Goal: Information Seeking & Learning: Learn about a topic

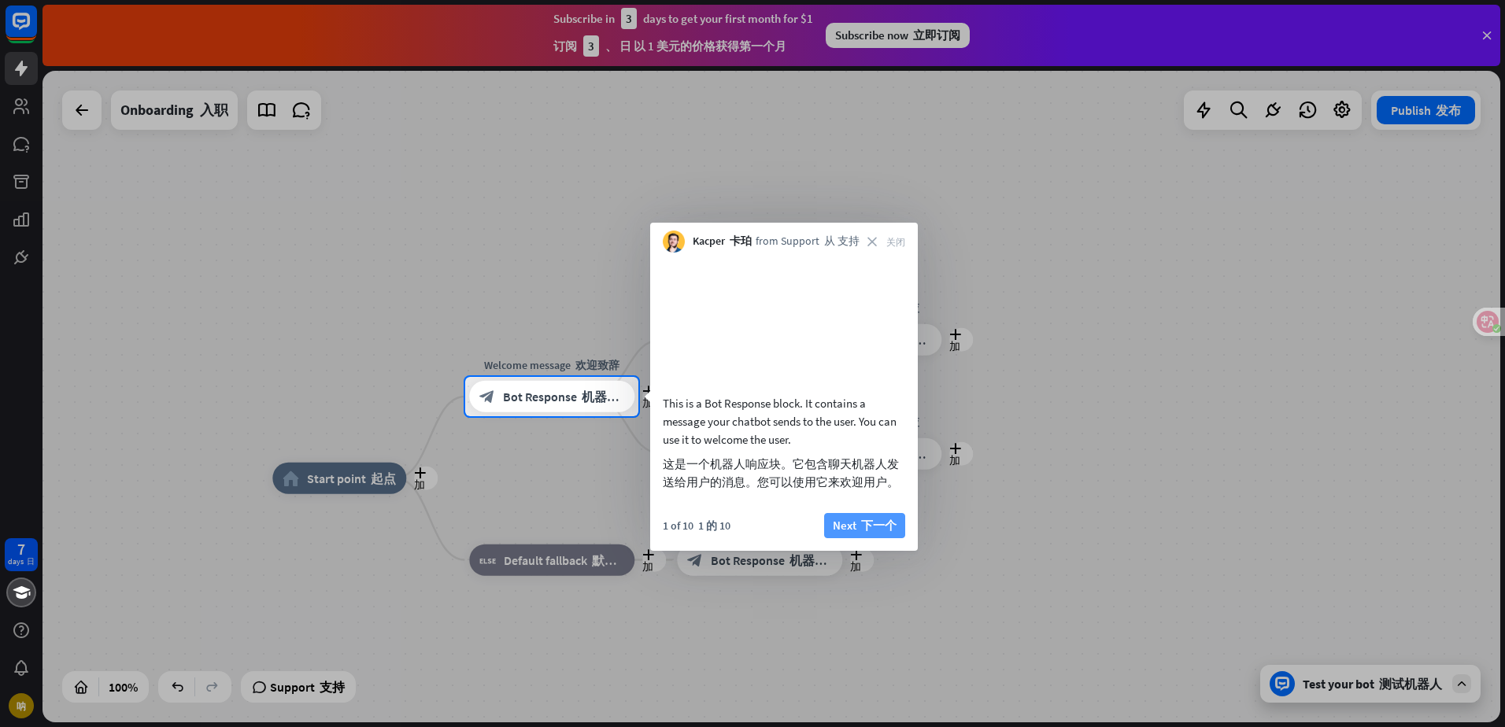
click at [874, 533] on font "下一个" at bounding box center [878, 525] width 35 height 15
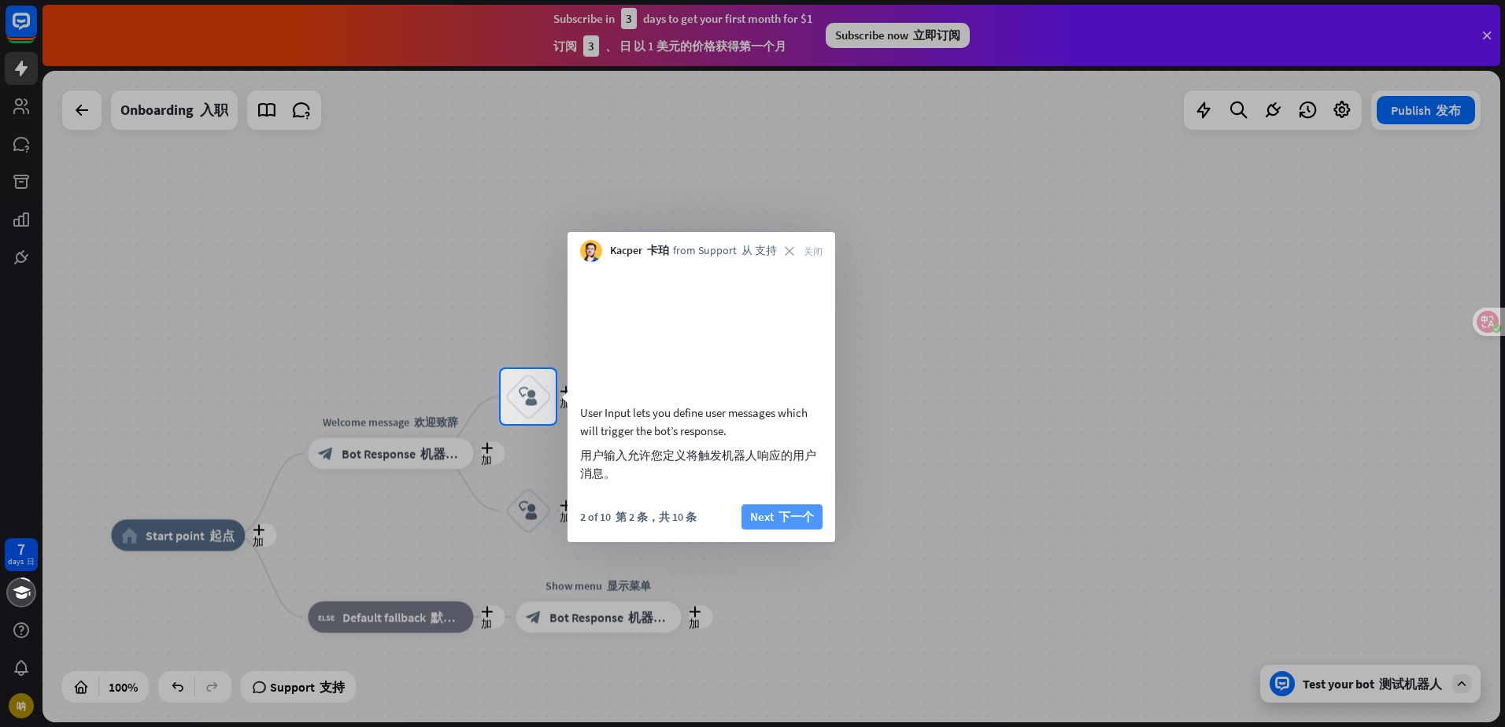
click at [798, 524] on font "下一个" at bounding box center [795, 516] width 35 height 15
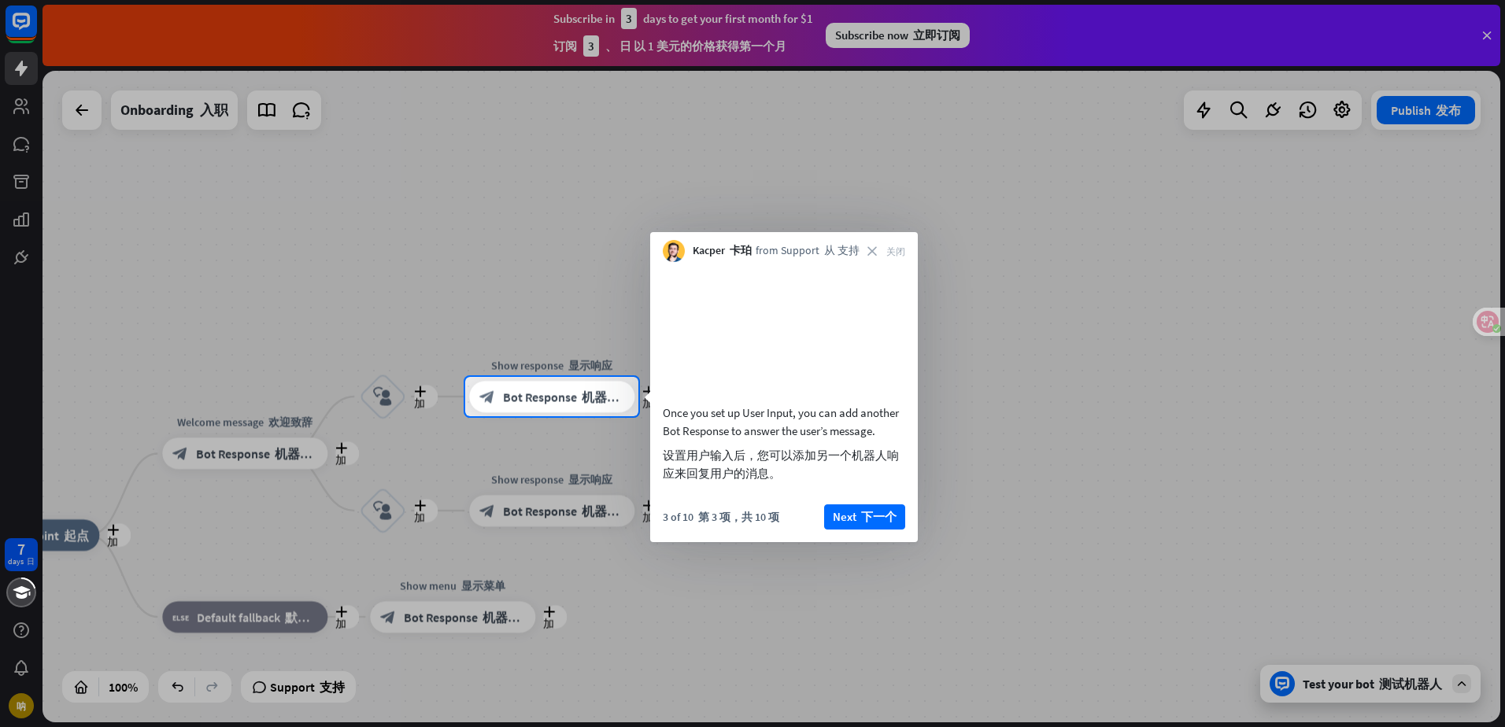
click at [837, 523] on div "Once you set up User Input, you can add another Bot Response to answer the user…" at bounding box center [784, 402] width 268 height 280
click at [856, 524] on font "button" at bounding box center [858, 516] width 5 height 15
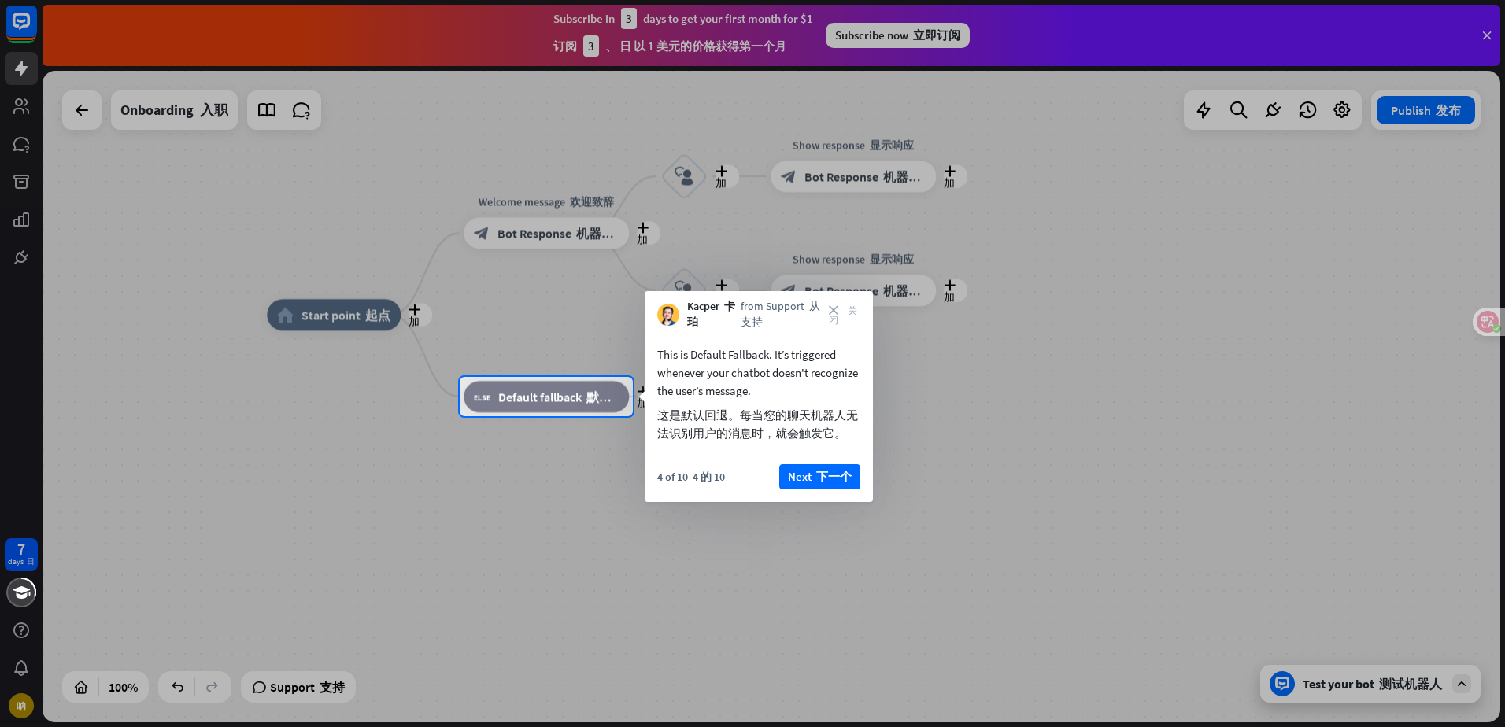
click at [827, 461] on div "This is Default Fallback. It’s triggered whenever your chatbot doesn't recogniz…" at bounding box center [758, 416] width 228 height 172
click at [832, 473] on font "下一个" at bounding box center [833, 476] width 35 height 15
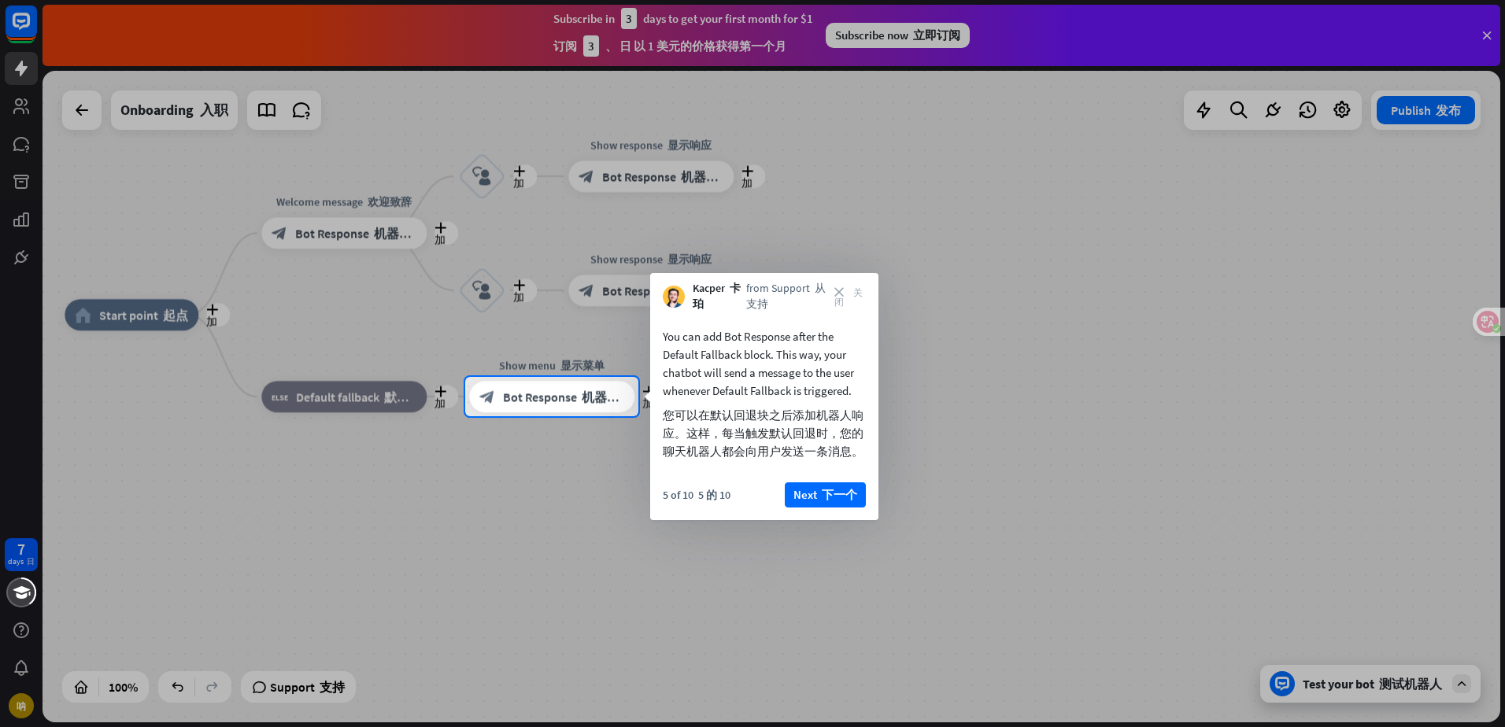
click at [823, 478] on div "You can add Bot Response after the Default Fallback block. This way, your chatb…" at bounding box center [764, 416] width 228 height 209
click at [833, 489] on font "下一个" at bounding box center [839, 494] width 35 height 15
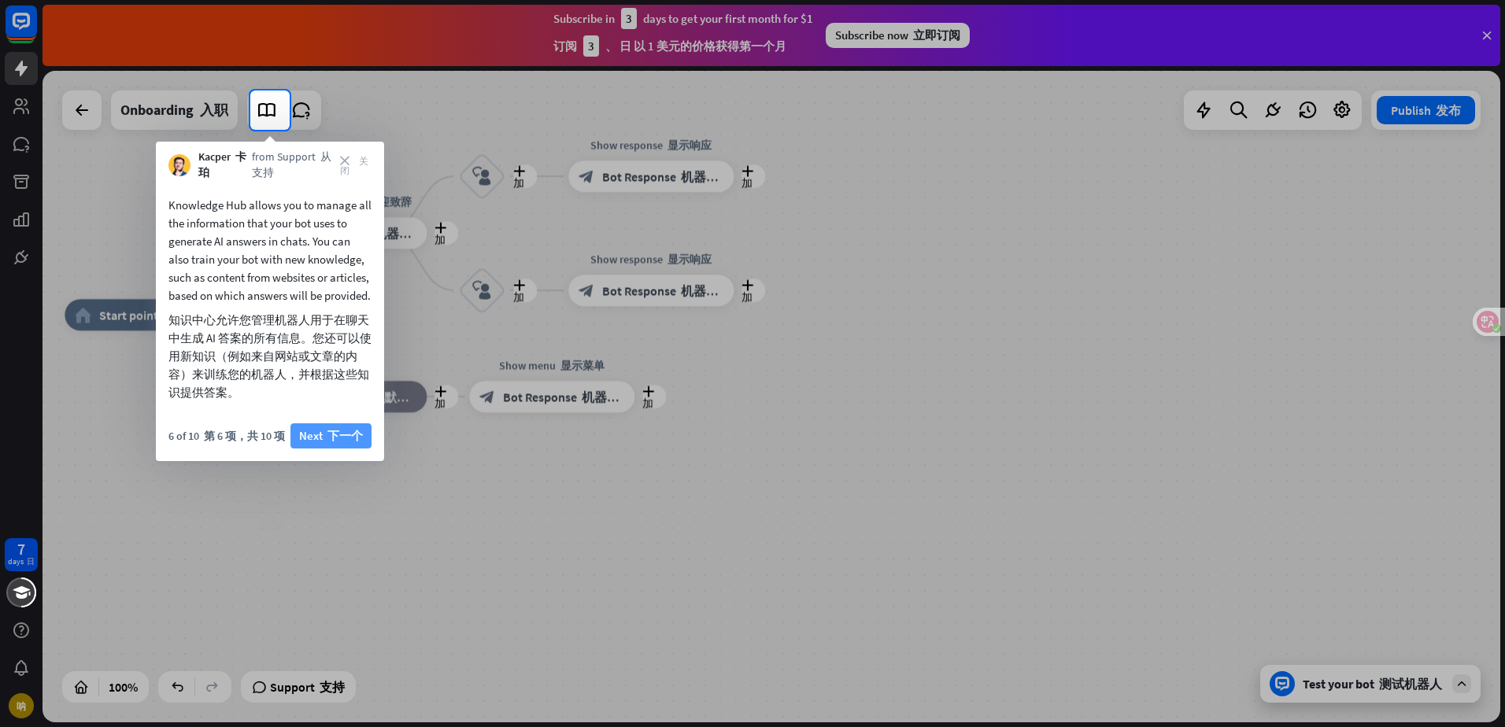
click at [345, 443] on font "下一个" at bounding box center [344, 435] width 35 height 15
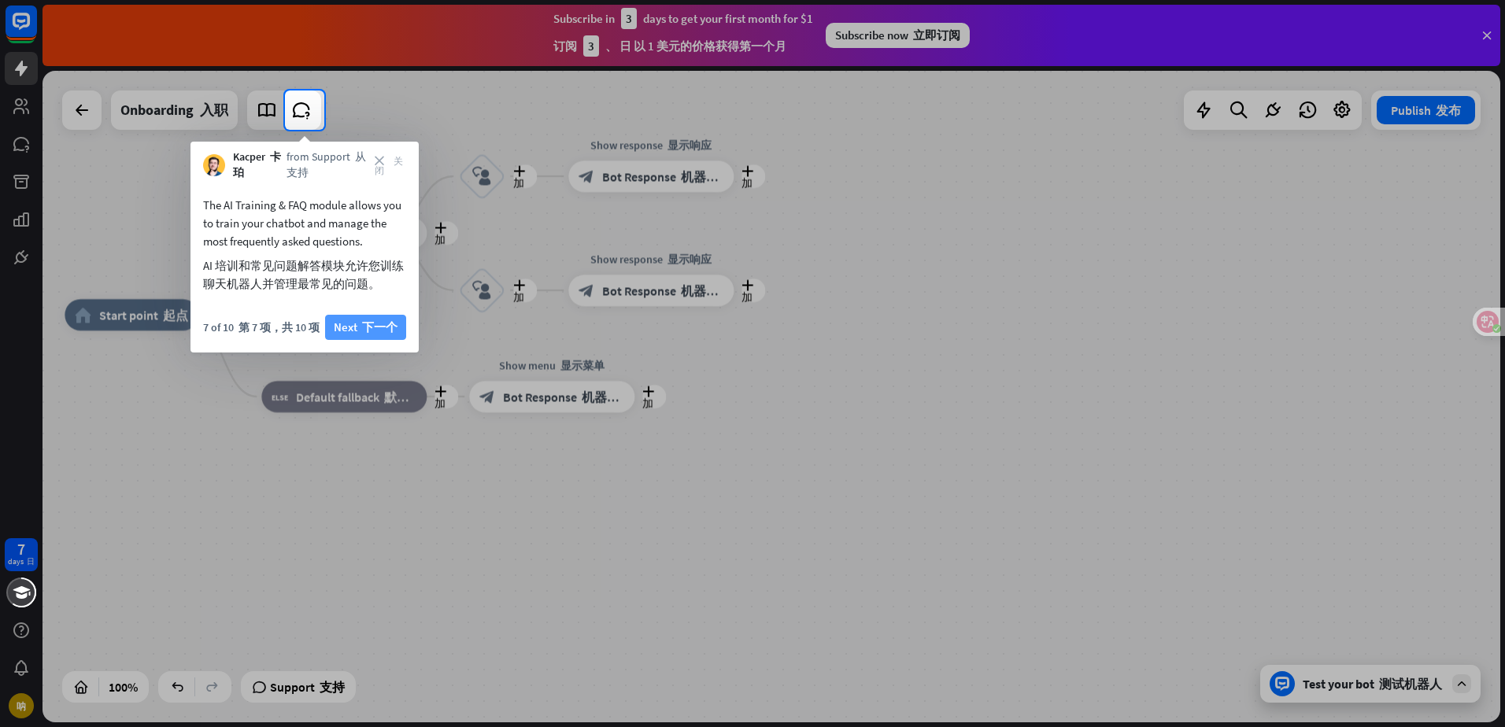
click at [373, 331] on font "下一个" at bounding box center [379, 326] width 35 height 15
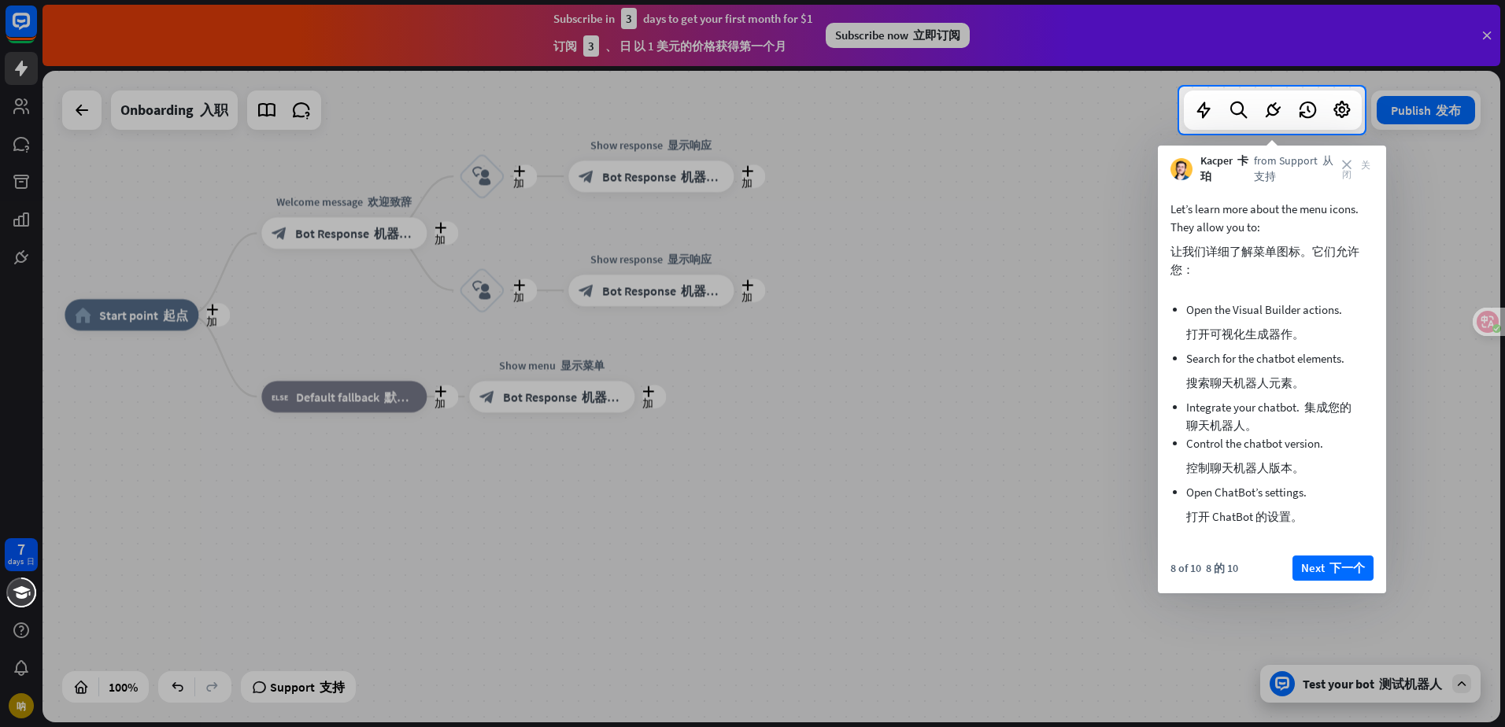
click at [1350, 584] on div "8 of 10 8 的 10 Next 下一个" at bounding box center [1272, 575] width 228 height 38
click at [1346, 575] on font "下一个" at bounding box center [1346, 567] width 35 height 15
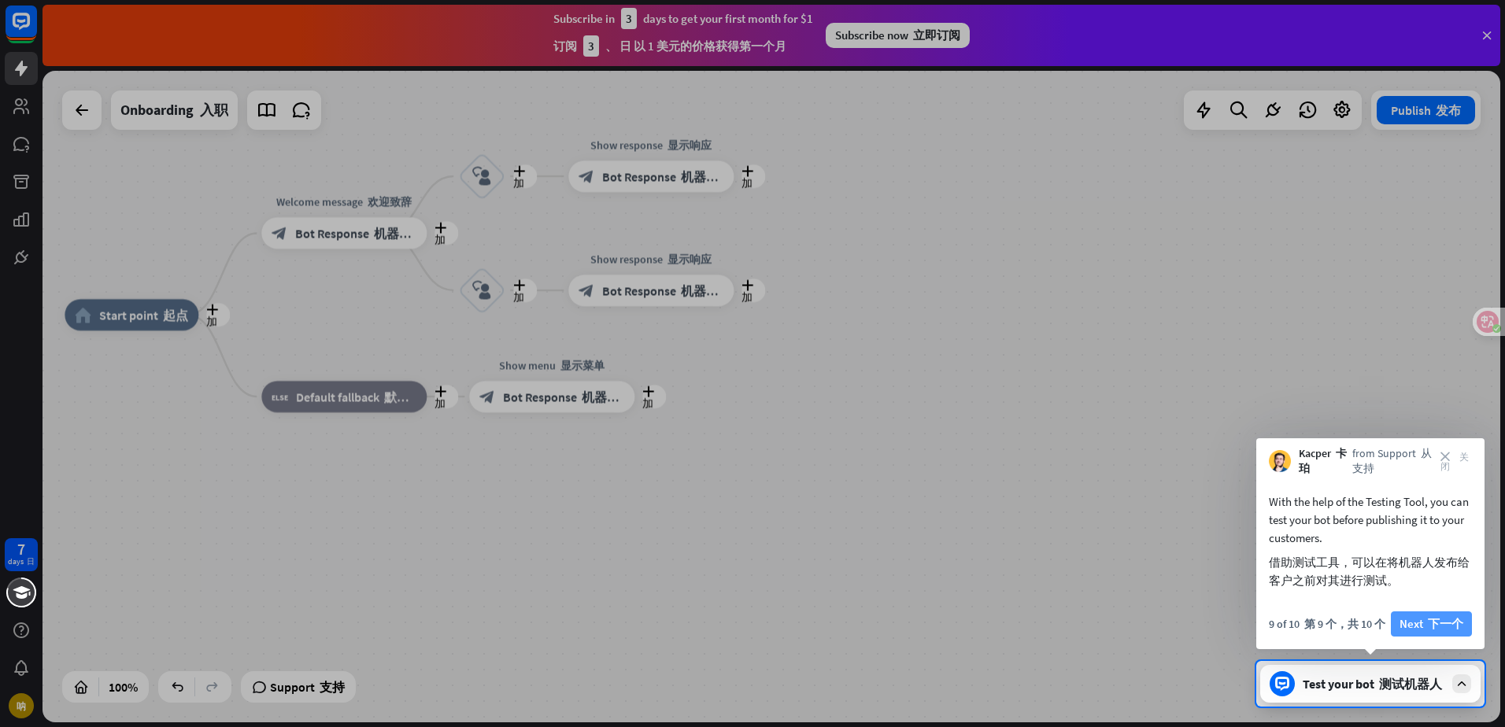
click at [1425, 629] on font "button" at bounding box center [1425, 623] width 5 height 15
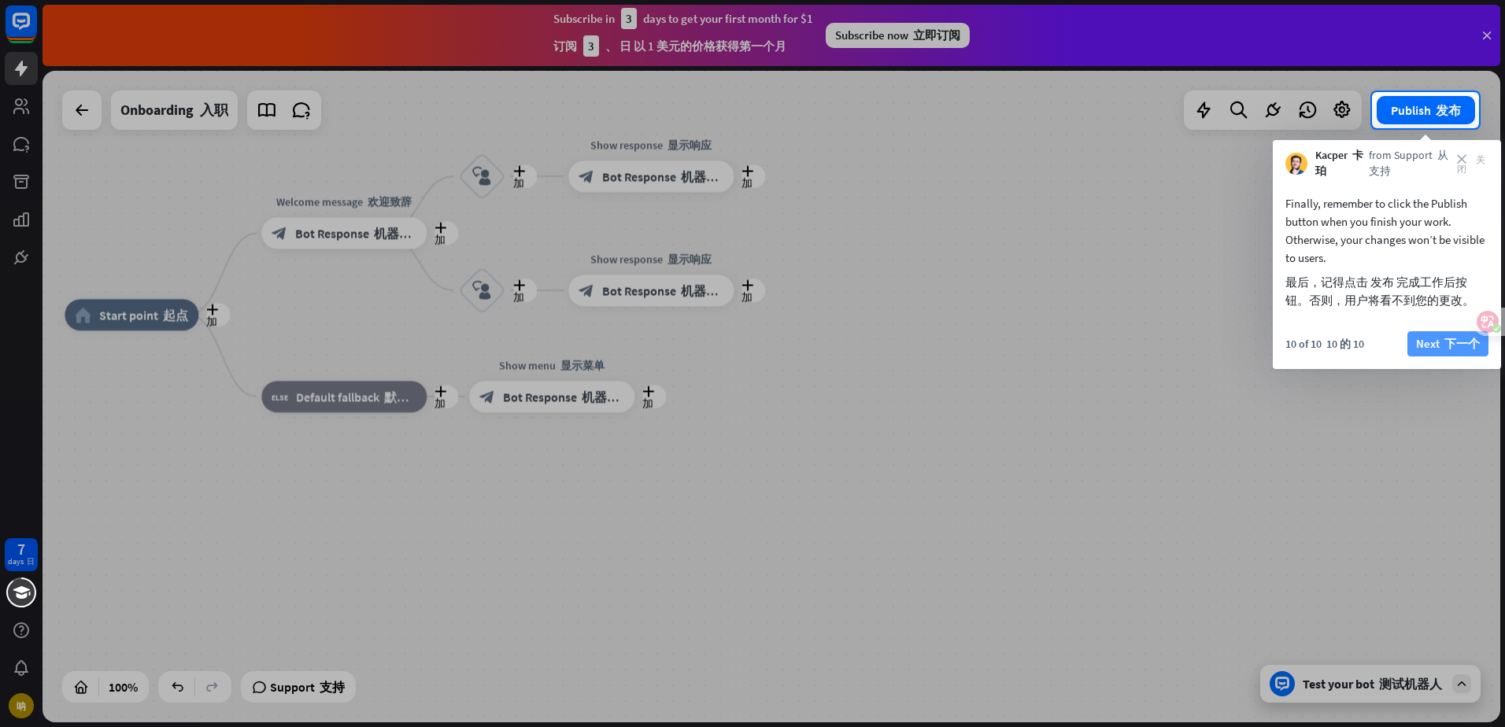
click at [1438, 345] on button "Next 下一个" at bounding box center [1447, 343] width 81 height 25
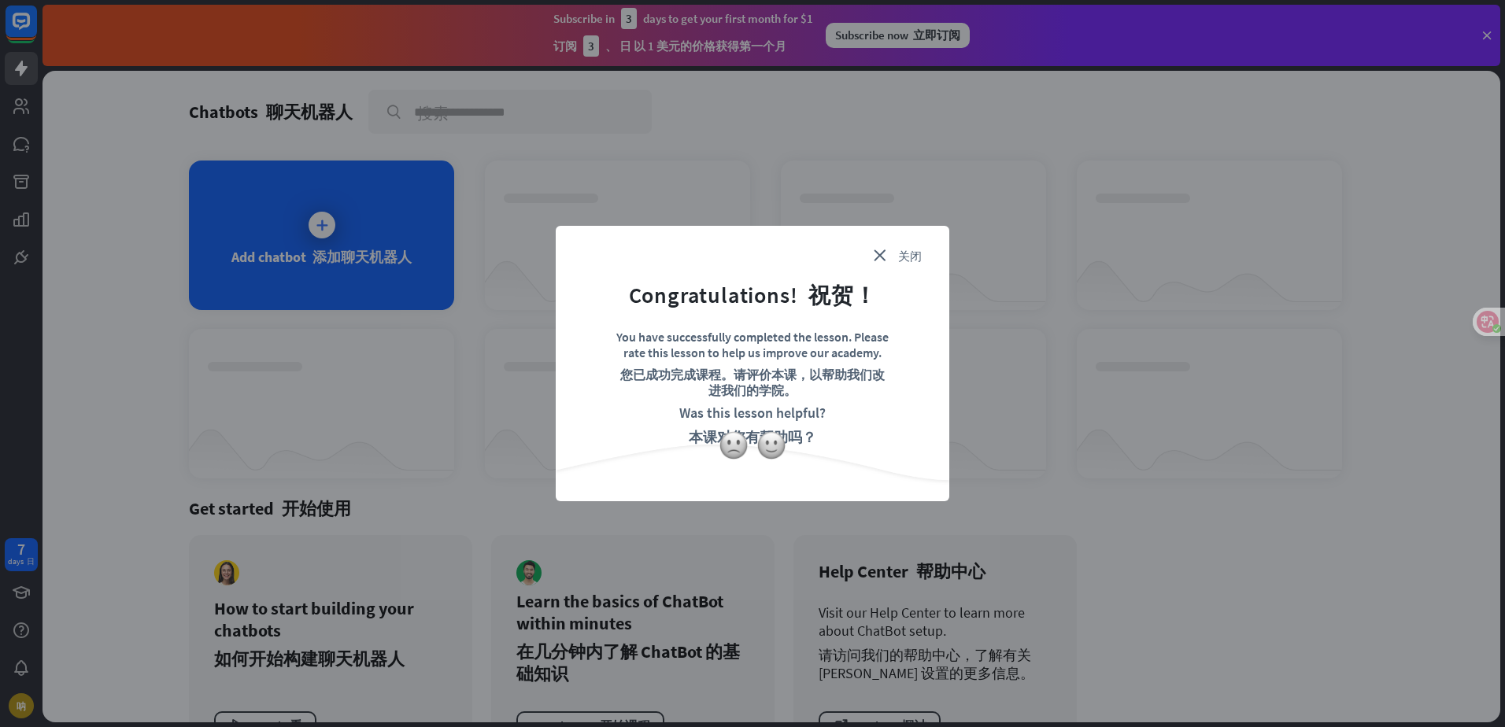
click at [888, 250] on font at bounding box center [891, 255] width 13 height 12
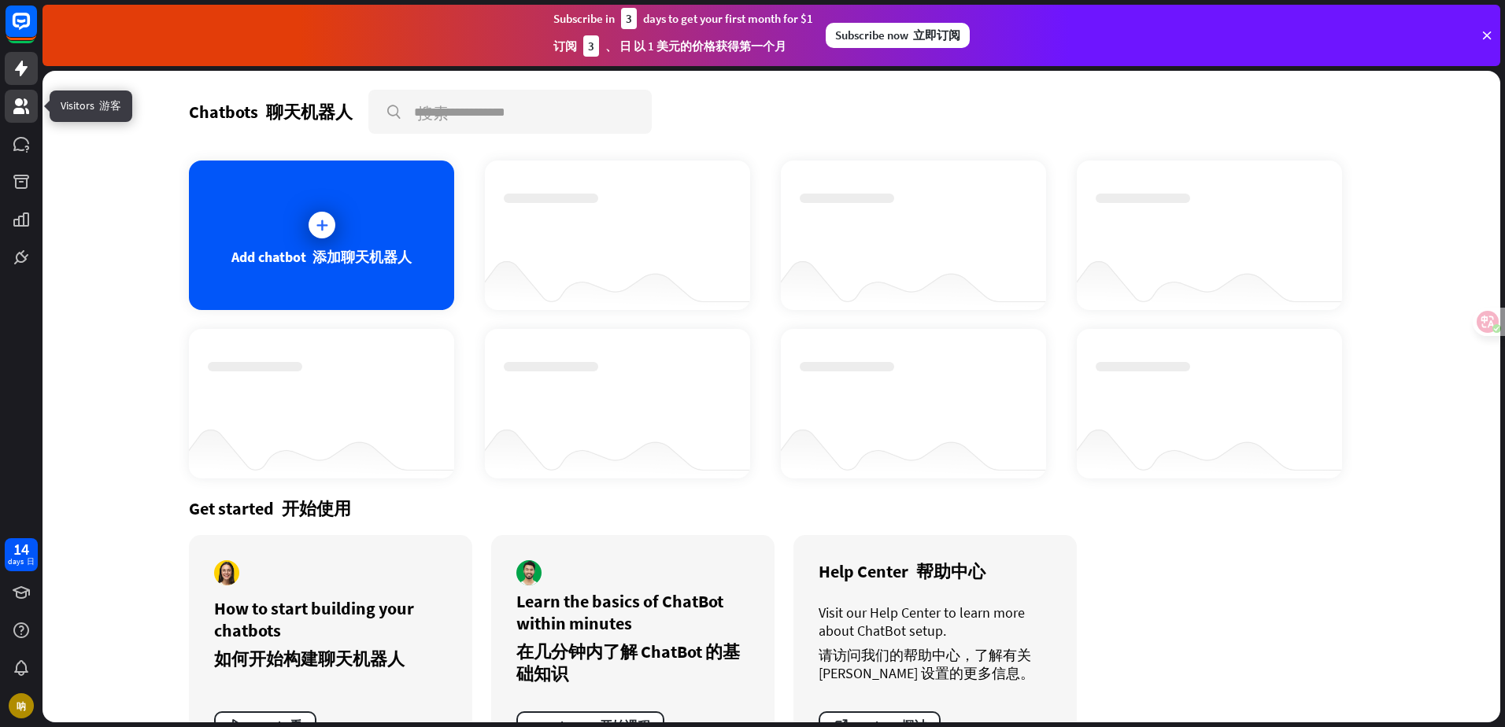
click at [11, 116] on link at bounding box center [21, 106] width 33 height 33
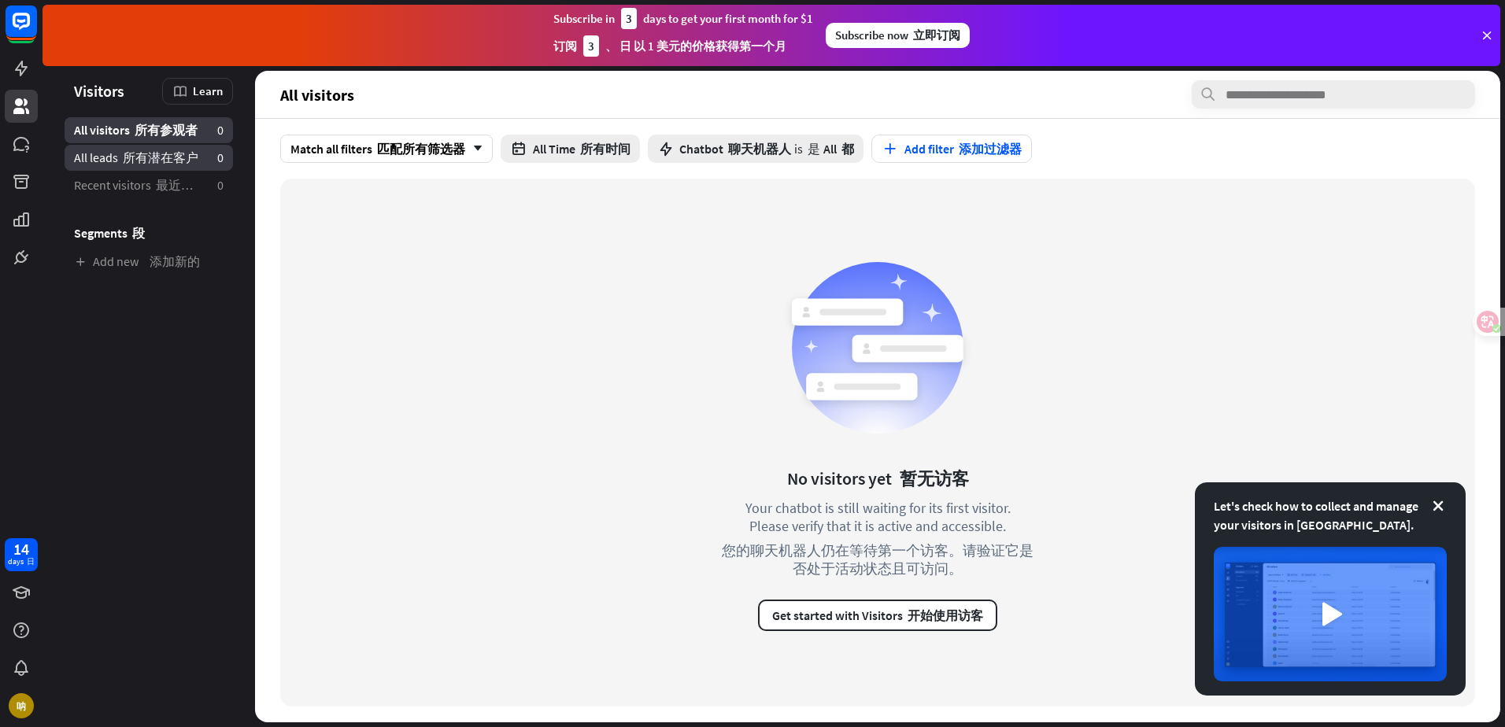
click at [141, 158] on font "所有潜在客户" at bounding box center [161, 158] width 76 height 16
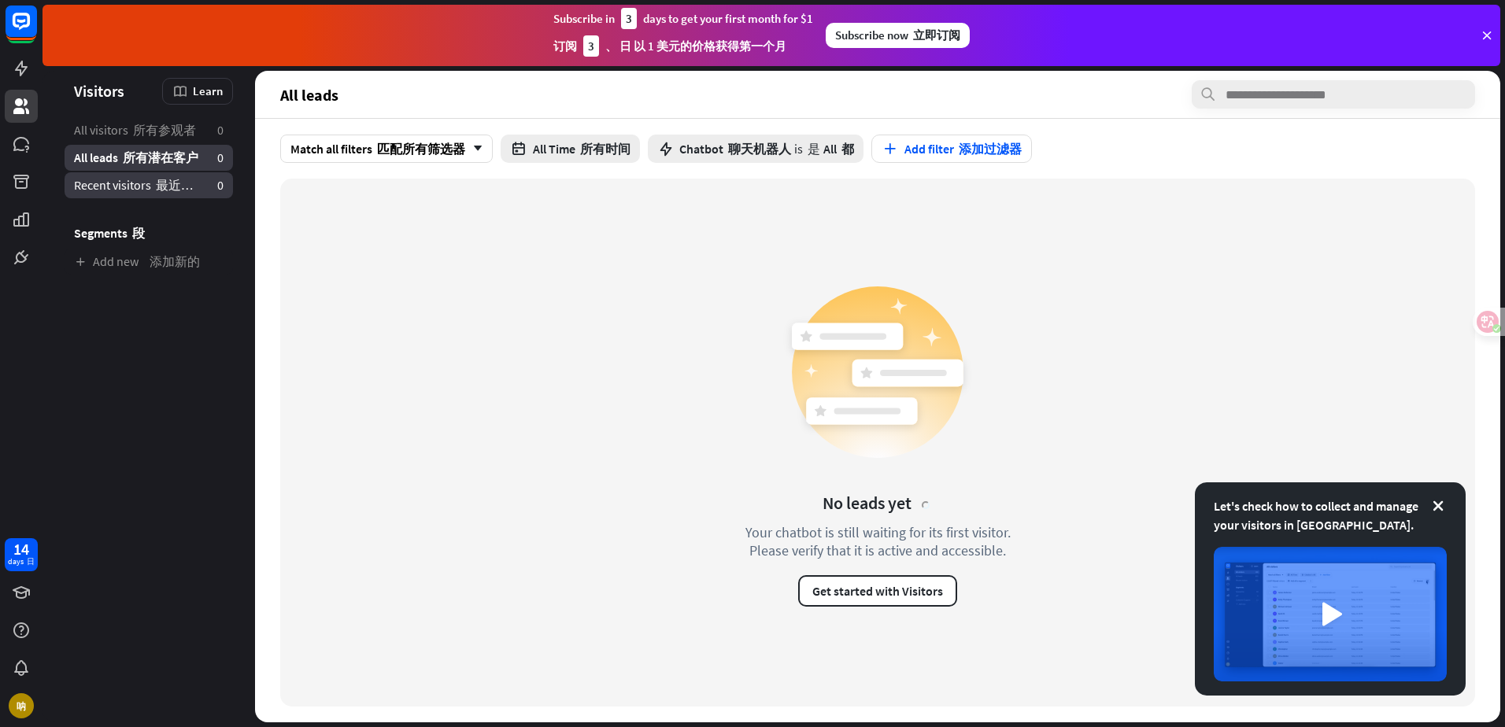
click at [159, 186] on font "最近的访问者" at bounding box center [194, 185] width 76 height 16
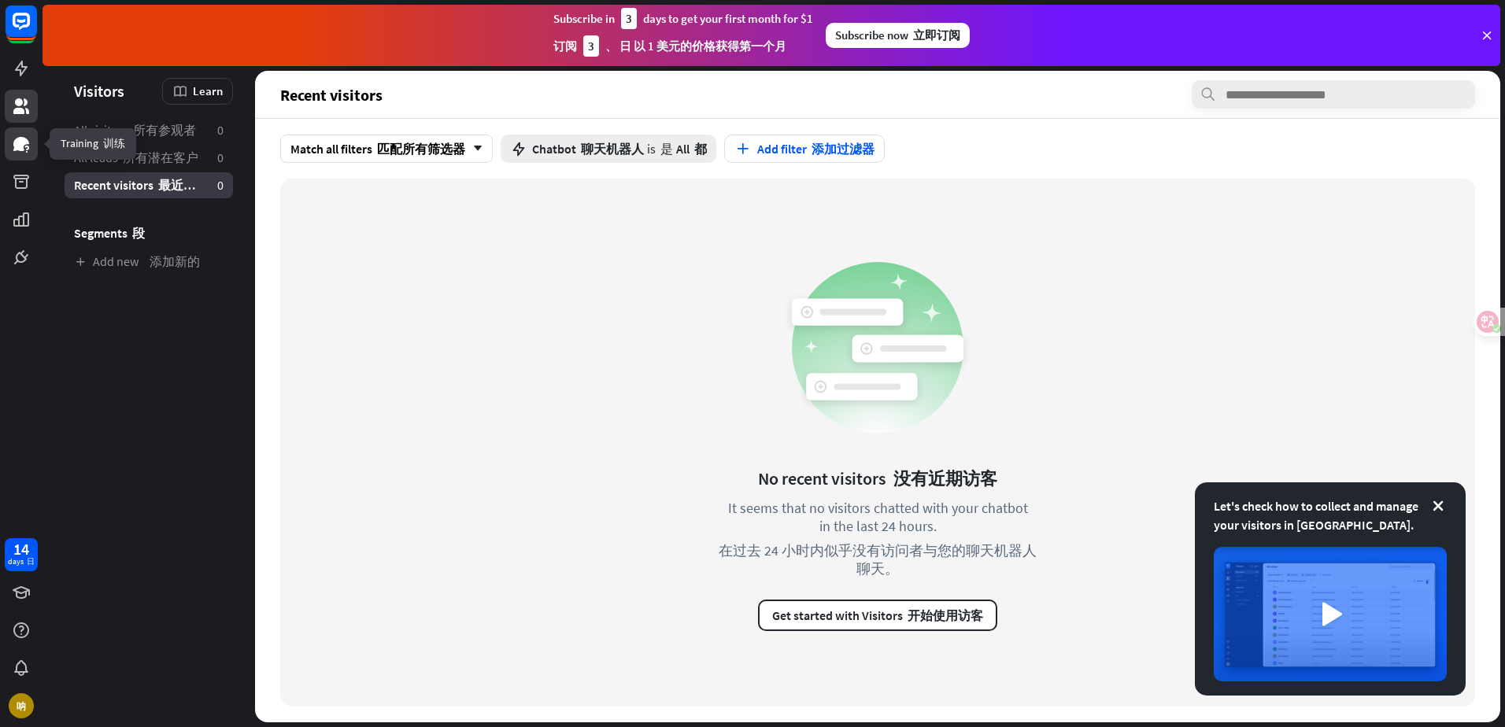
click at [24, 154] on link at bounding box center [21, 143] width 33 height 33
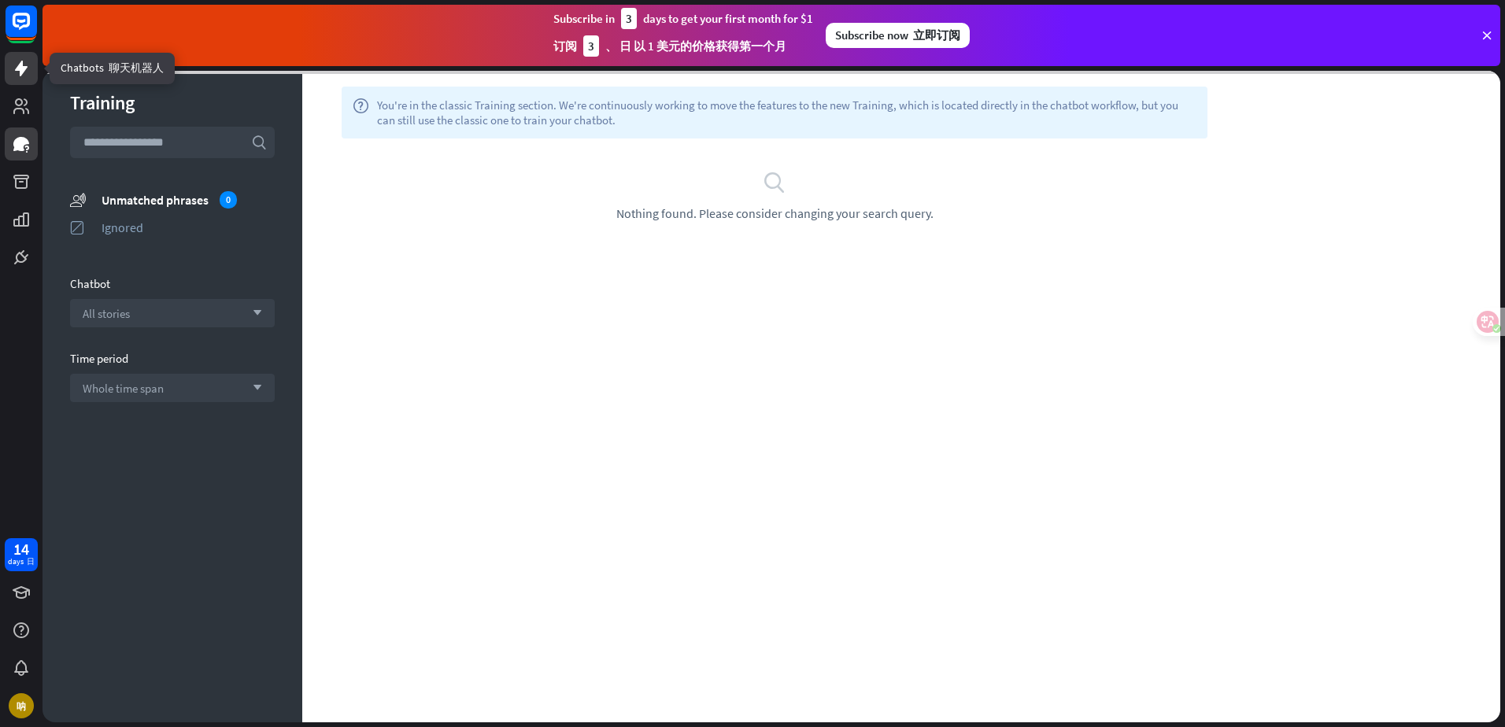
click at [24, 63] on icon at bounding box center [21, 68] width 19 height 19
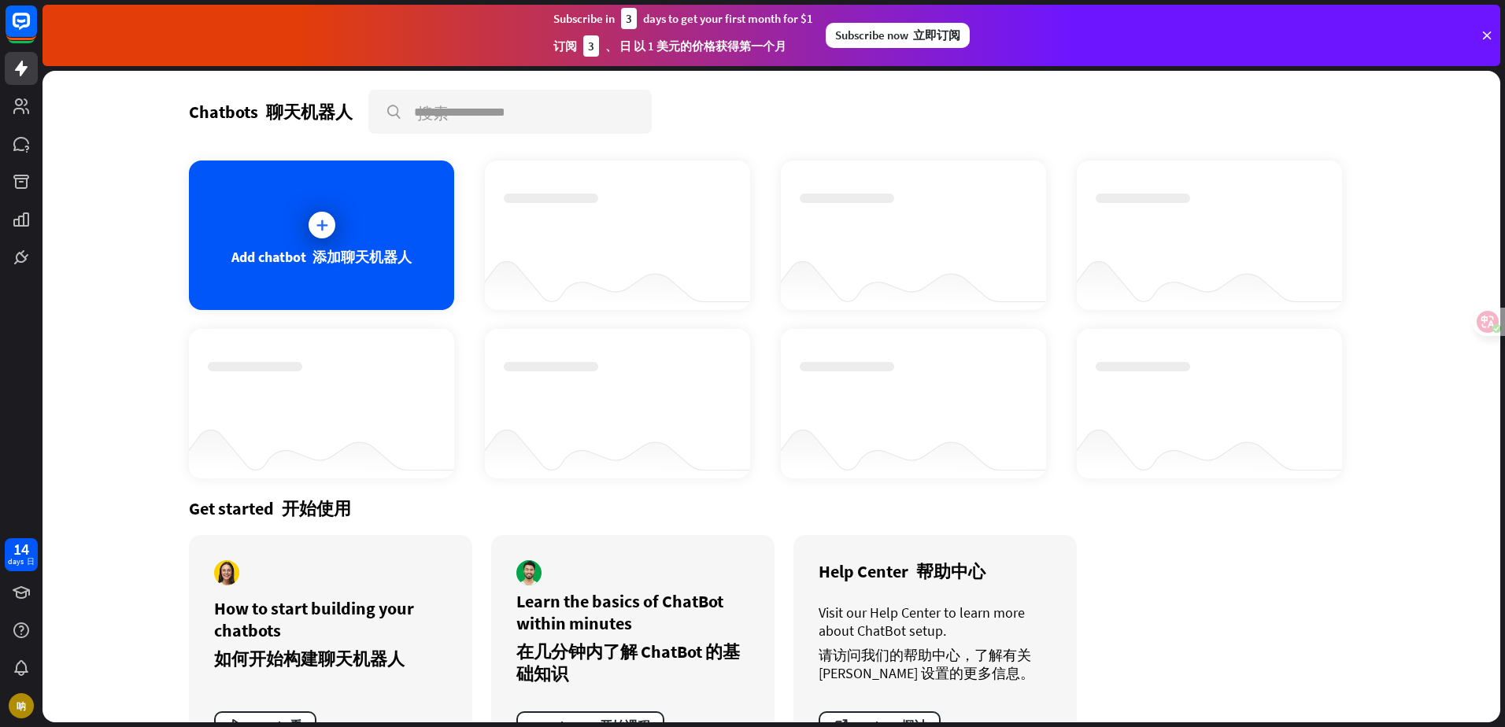
click at [0, 42] on html "14 days 日 呐 close Product Help First steps Get started with ChatBot Help Center…" at bounding box center [752, 363] width 1505 height 727
click at [9, 12] on rect at bounding box center [21, 21] width 35 height 35
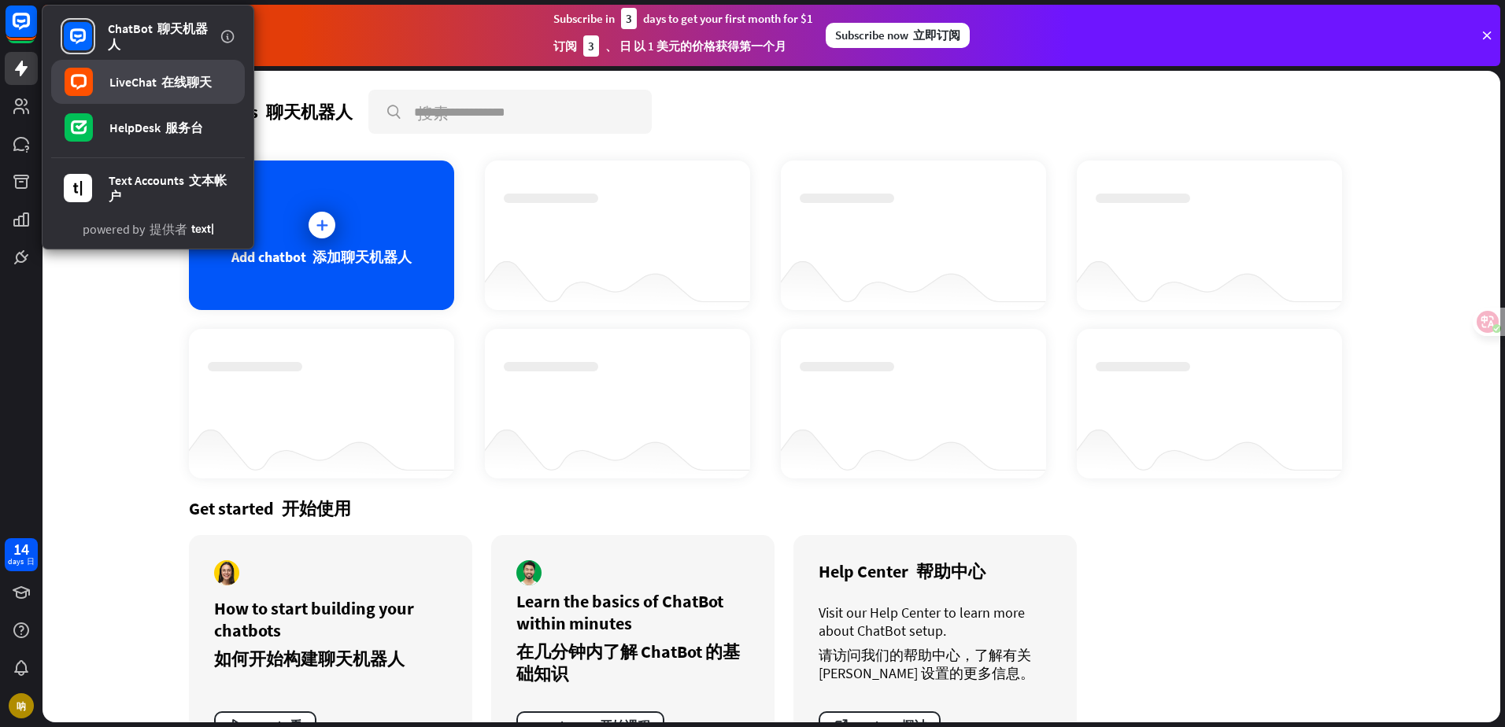
click at [195, 93] on link "LiveChat 在线聊天" at bounding box center [148, 82] width 194 height 44
